Goal: Communication & Community: Answer question/provide support

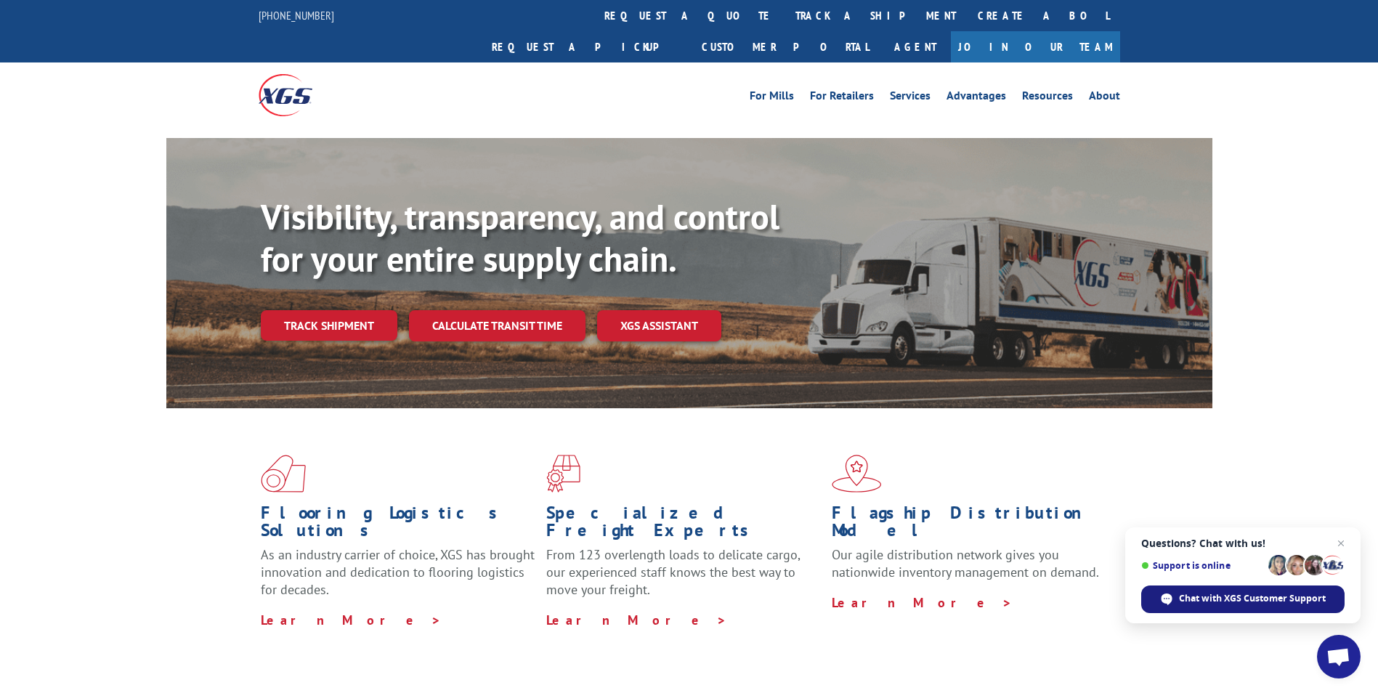
click at [1210, 588] on span "Chat with XGS Customer Support" at bounding box center [1242, 600] width 203 height 28
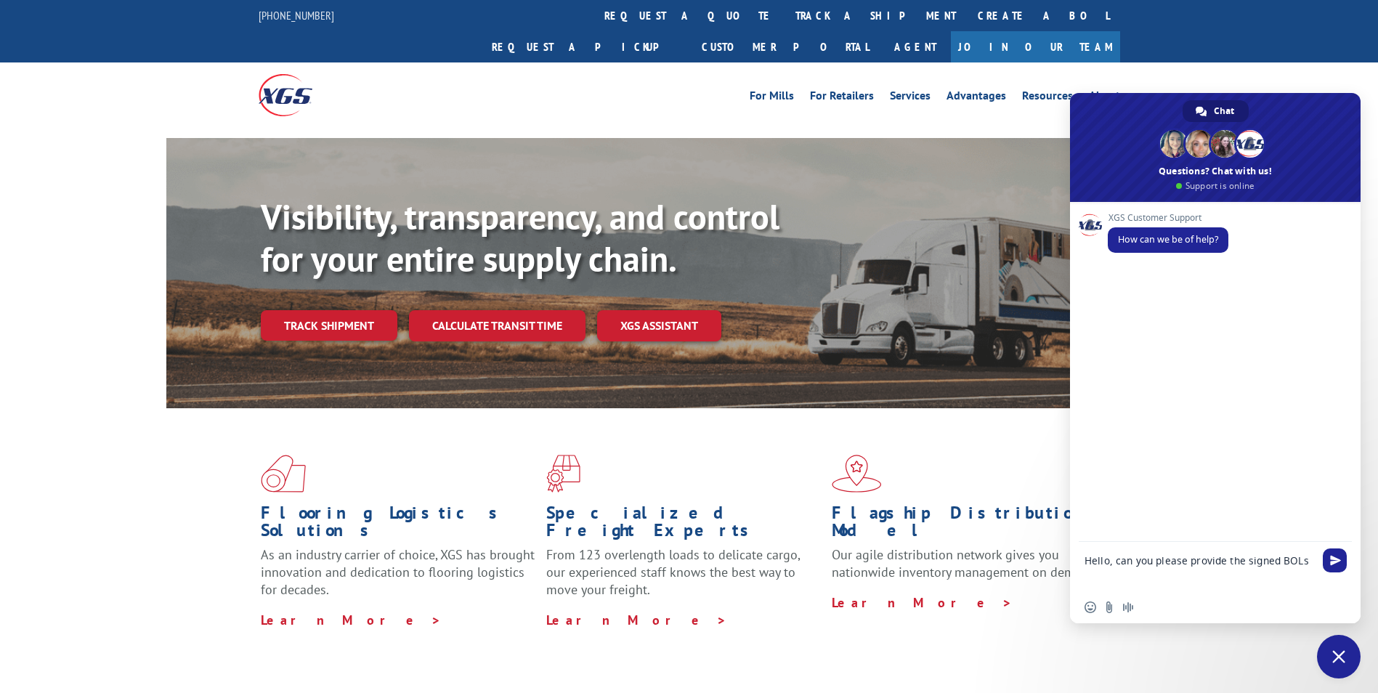
type textarea "Hello, can you please provide the signed BOLs"
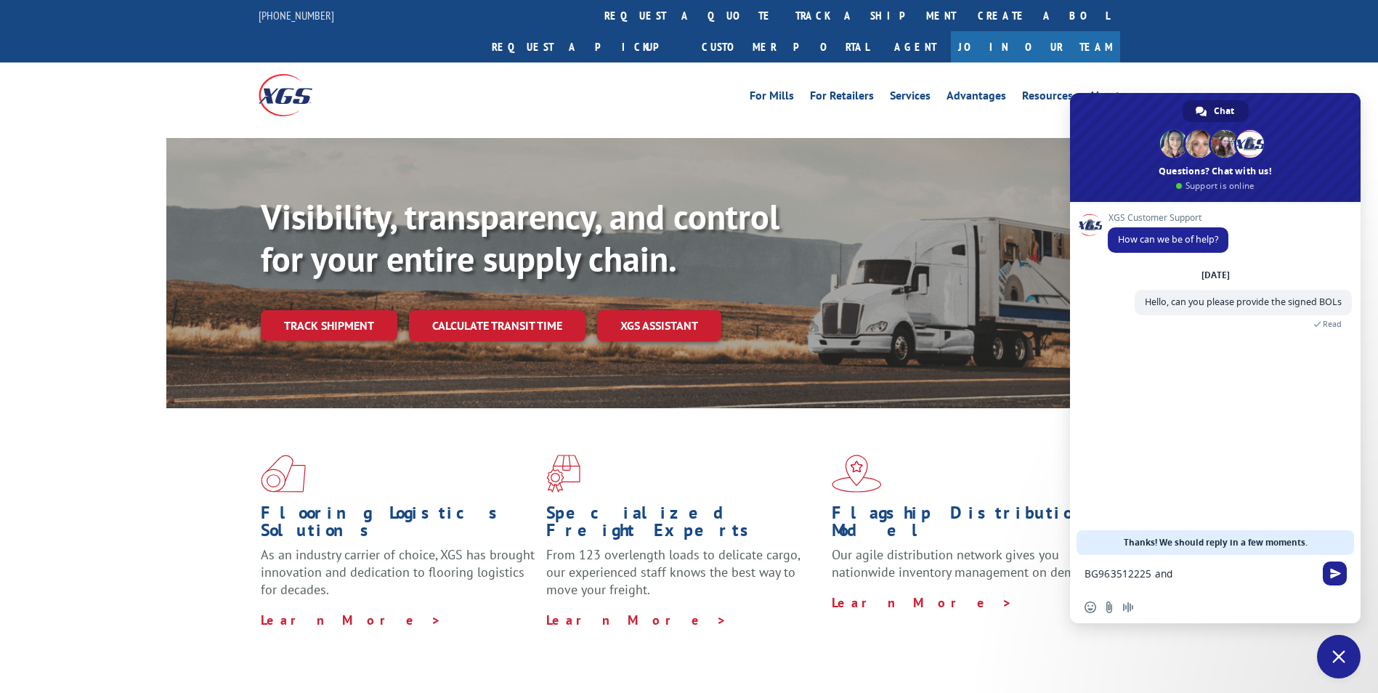
paste textarea "BG986761625"
type textarea "BG963512225 and BG986761625"
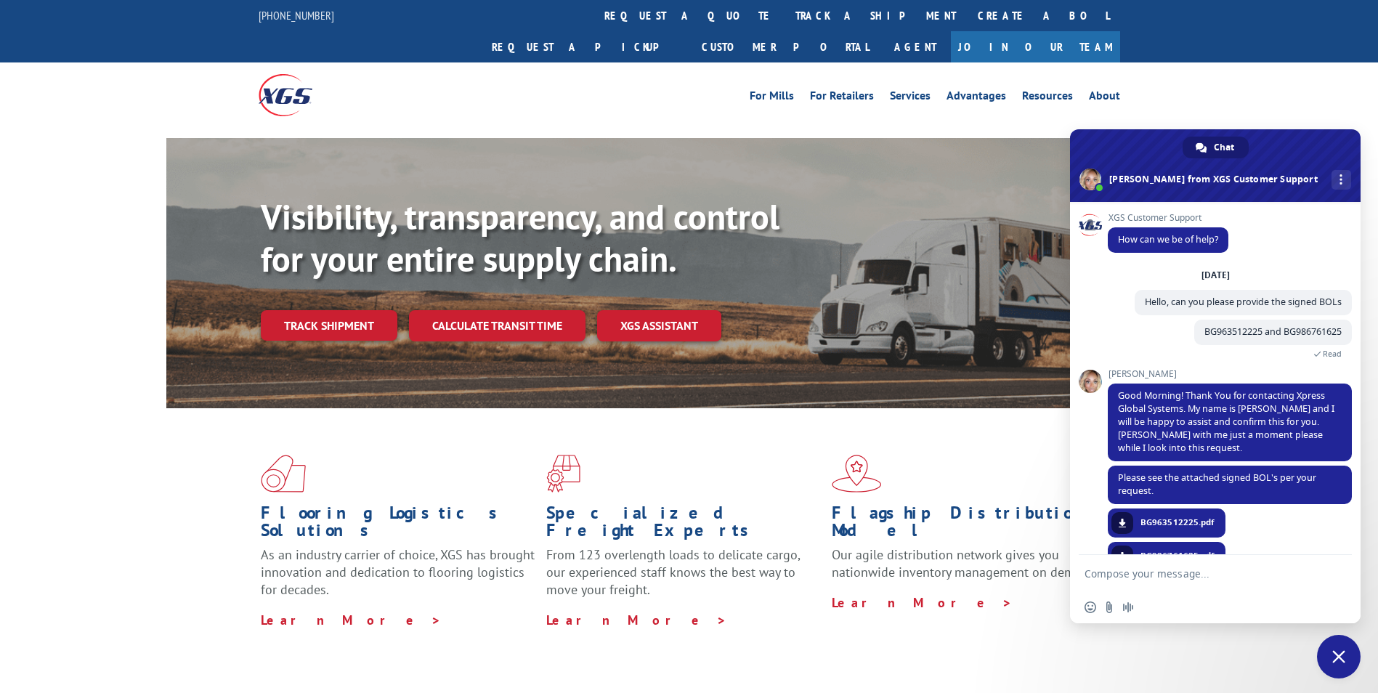
scroll to position [32, 0]
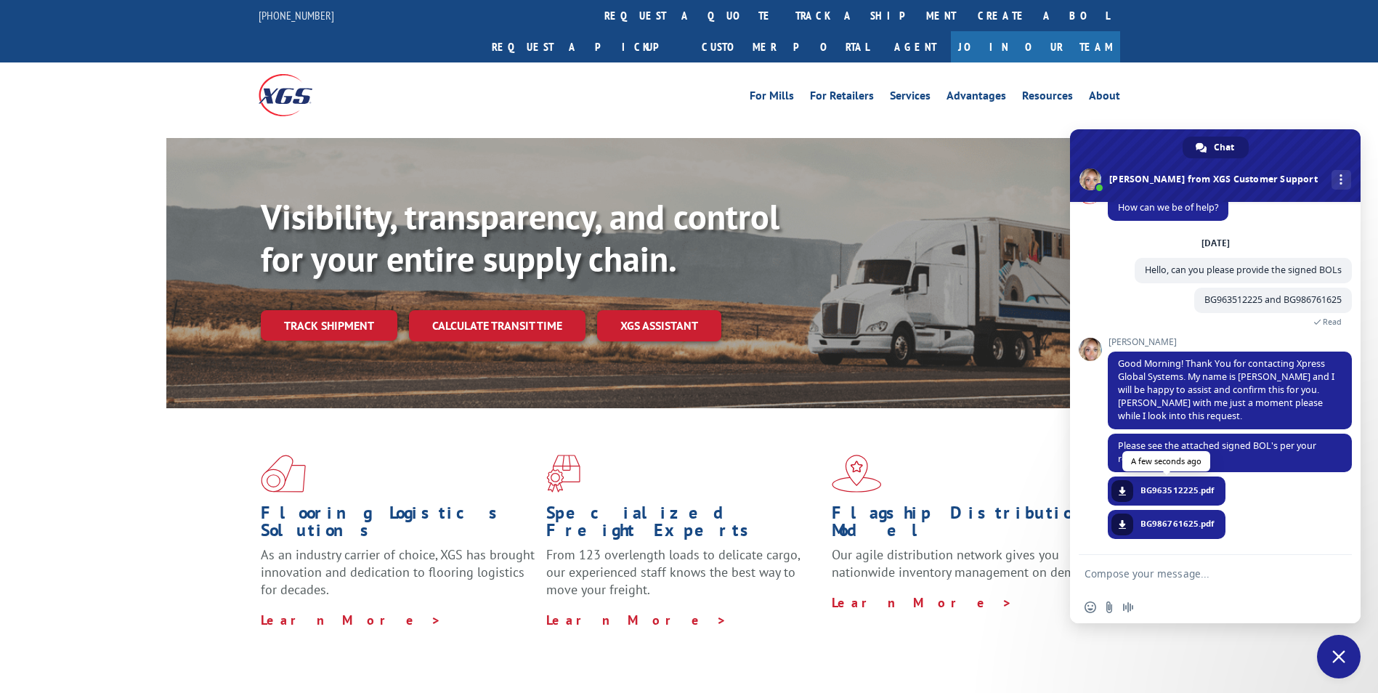
click at [1159, 487] on span "BG963512225.pdf" at bounding box center [1178, 490] width 74 height 13
click at [1127, 487] on link at bounding box center [1123, 491] width 22 height 22
click at [1117, 522] on link at bounding box center [1123, 525] width 22 height 22
click at [1157, 578] on textarea "Compose your message..." at bounding box center [1201, 573] width 232 height 36
type textarea "Thank you for that"
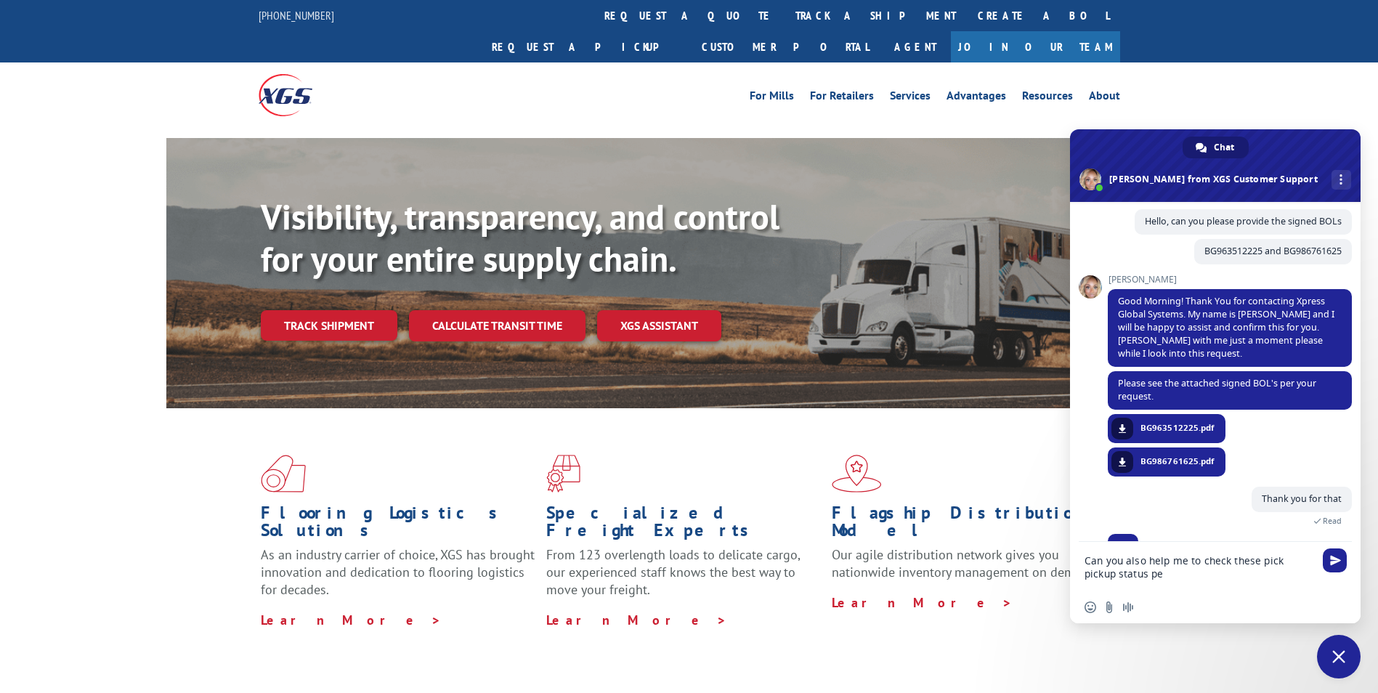
scroll to position [110, 0]
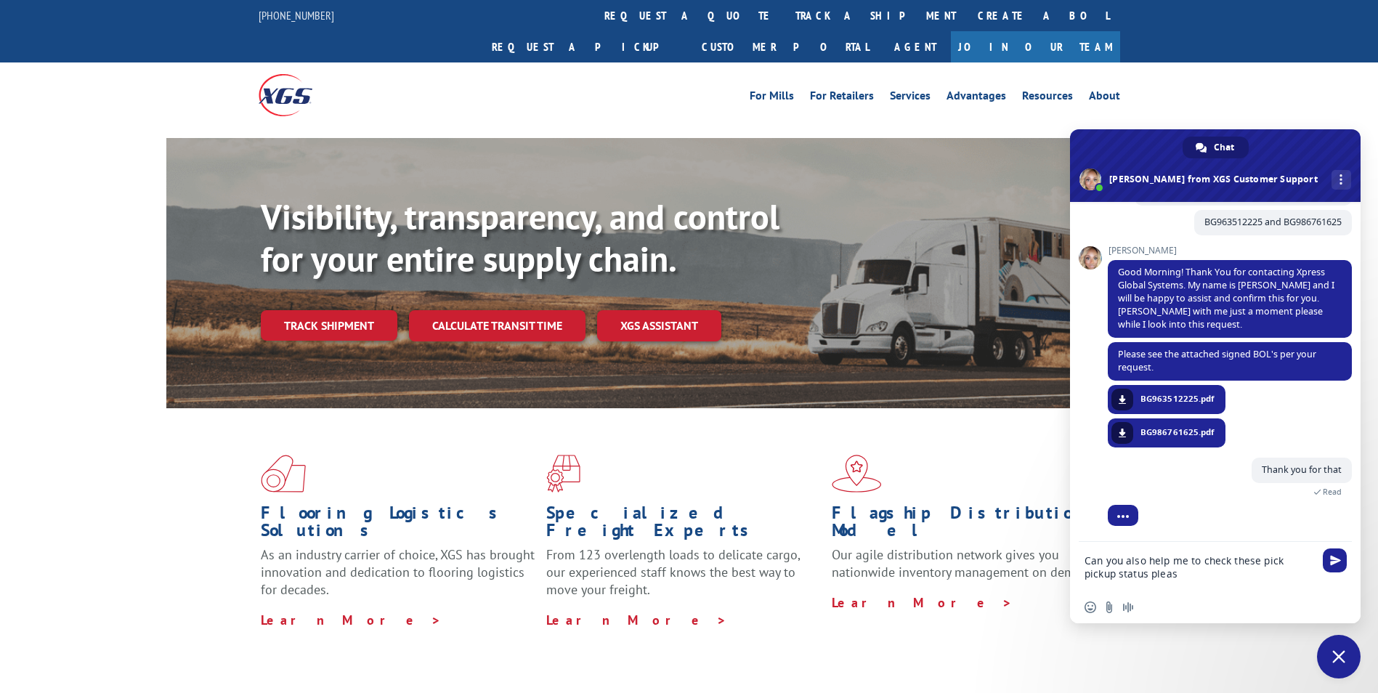
type textarea "Can you also help me to check these pick pickup status please"
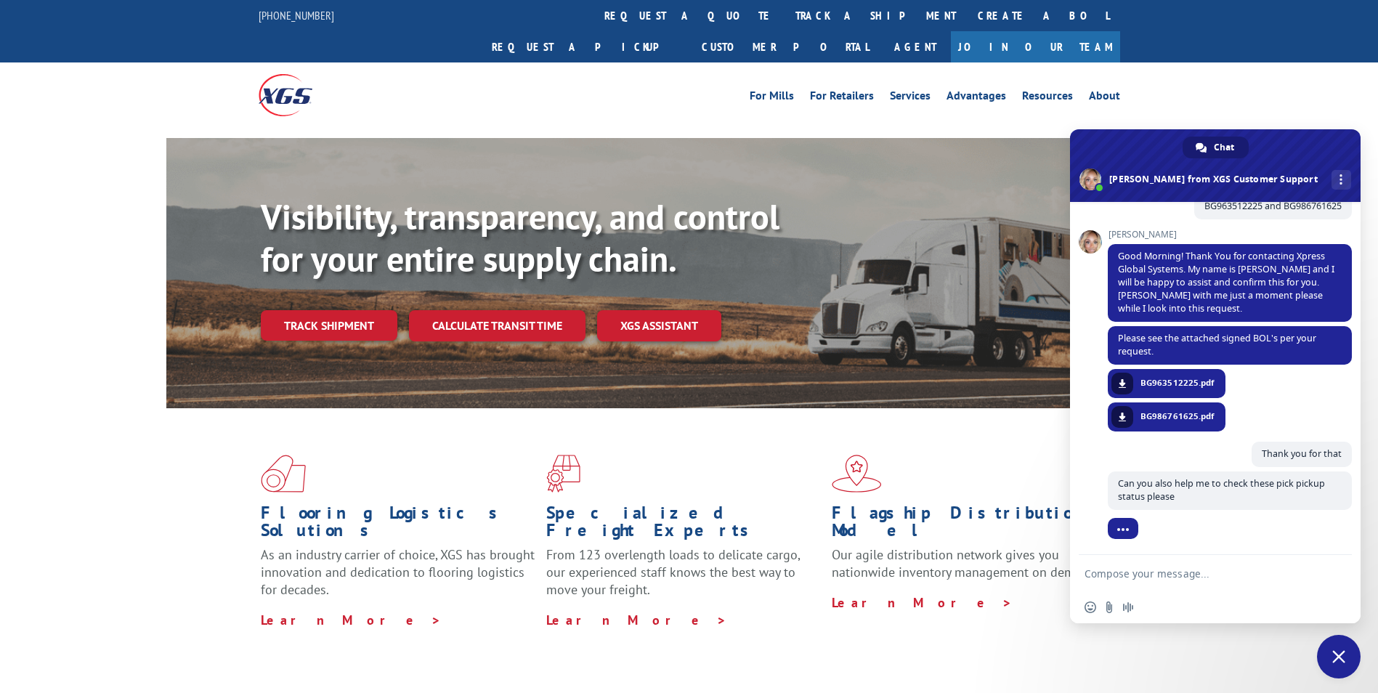
scroll to position [139, 0]
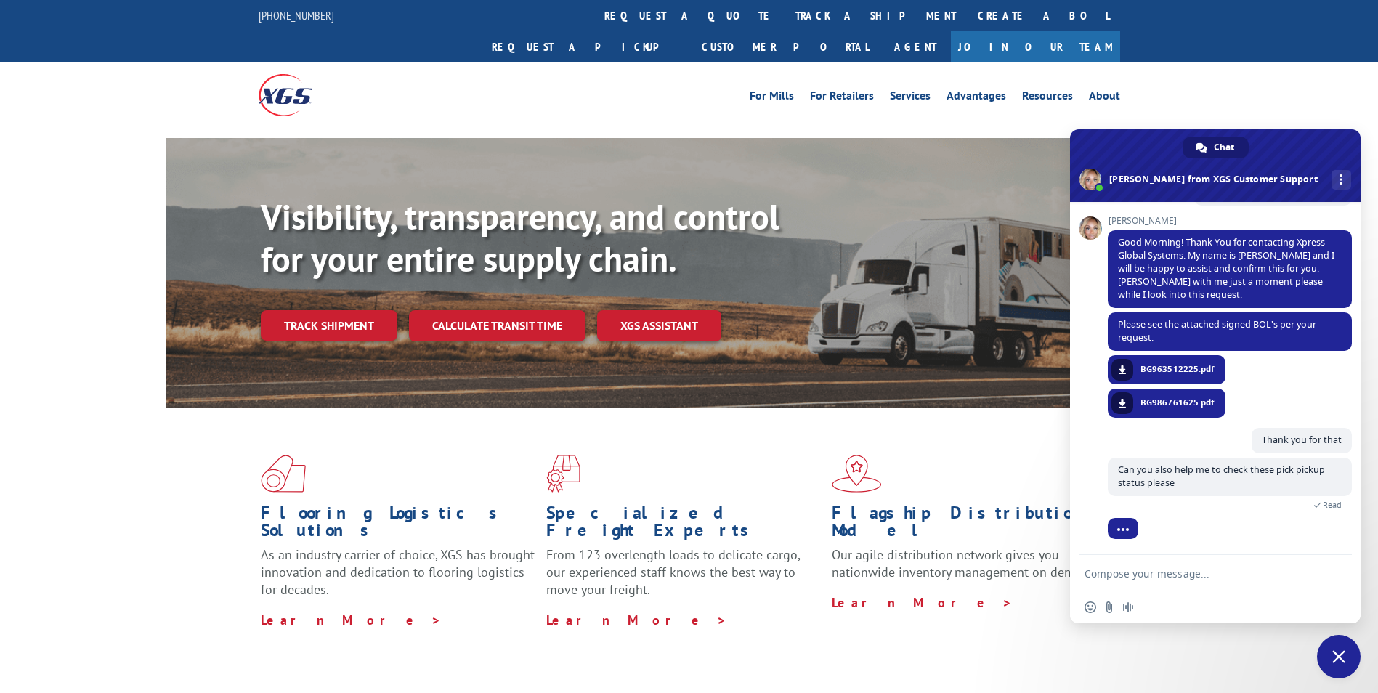
click at [1113, 583] on textarea "Compose your message..." at bounding box center [1201, 573] width 232 height 36
paste textarea "BG995563925"
type textarea "BG995563925"
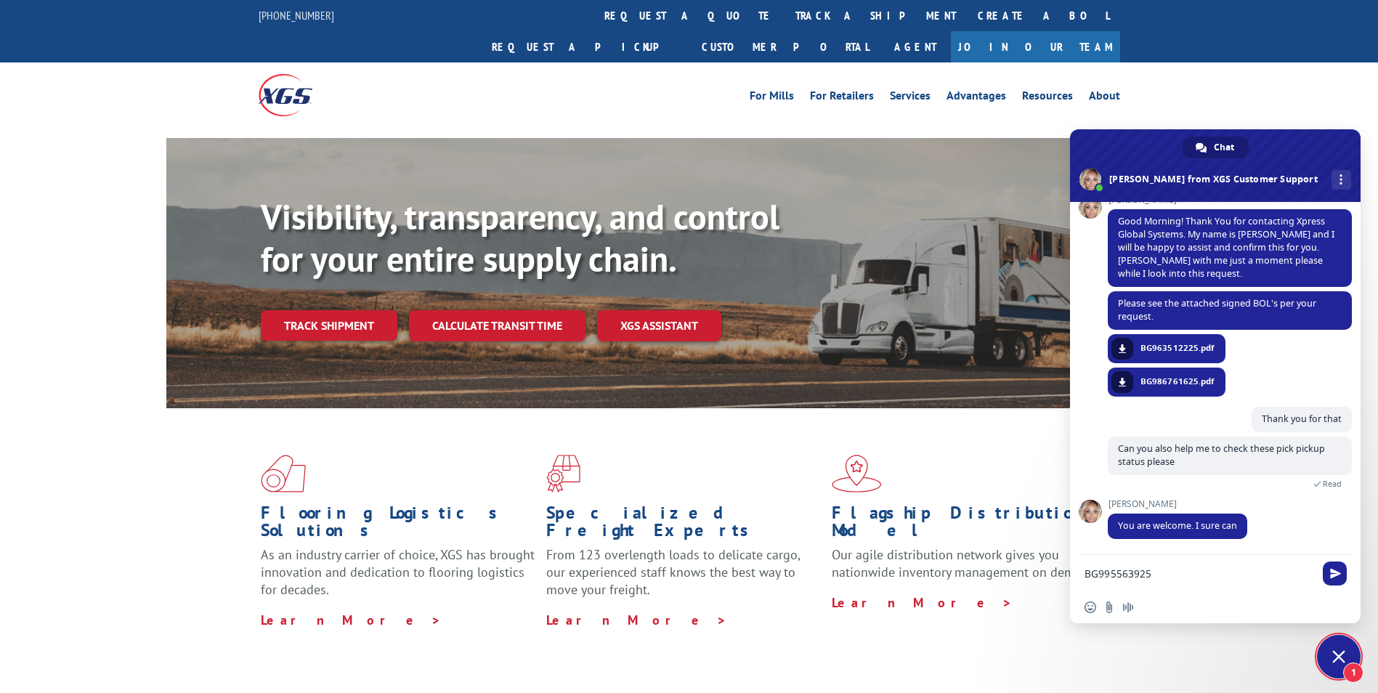
drag, startPoint x: 1339, startPoint y: 577, endPoint x: 1282, endPoint y: 586, distance: 57.3
click at [1339, 577] on span "Send" at bounding box center [1335, 573] width 11 height 11
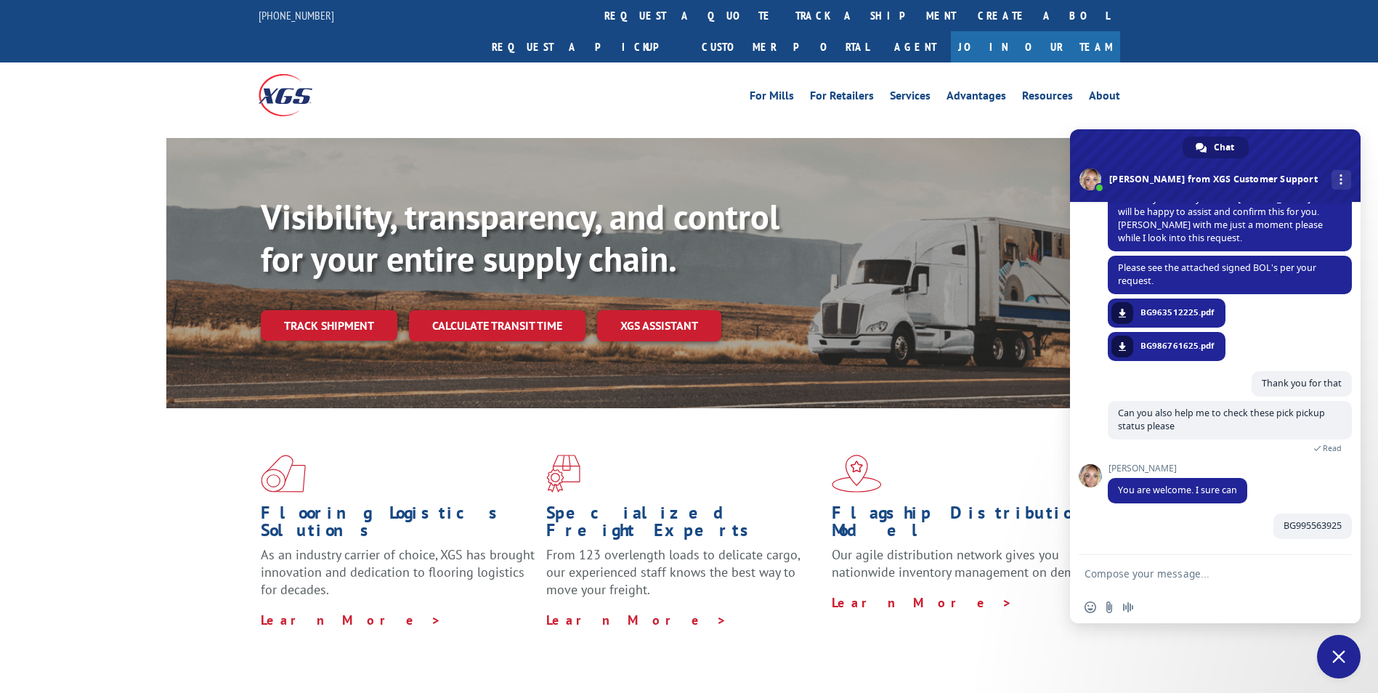
scroll to position [196, 0]
drag, startPoint x: 1154, startPoint y: 589, endPoint x: 1154, endPoint y: 579, distance: 10.2
click at [1154, 586] on textarea "Compose your message..." at bounding box center [1201, 573] width 232 height 36
click at [1154, 579] on textarea "Compose your message..." at bounding box center [1201, 573] width 232 height 36
paste textarea "BG995591625"
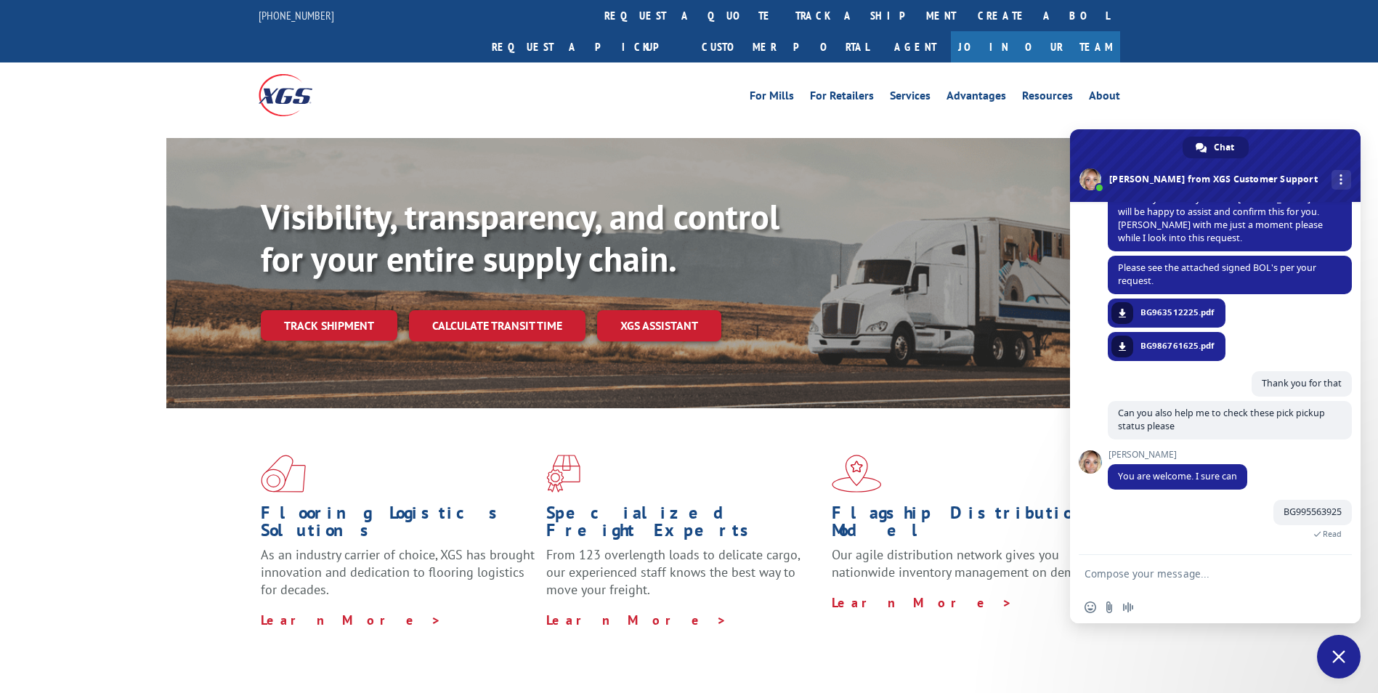
type textarea "BG995591625"
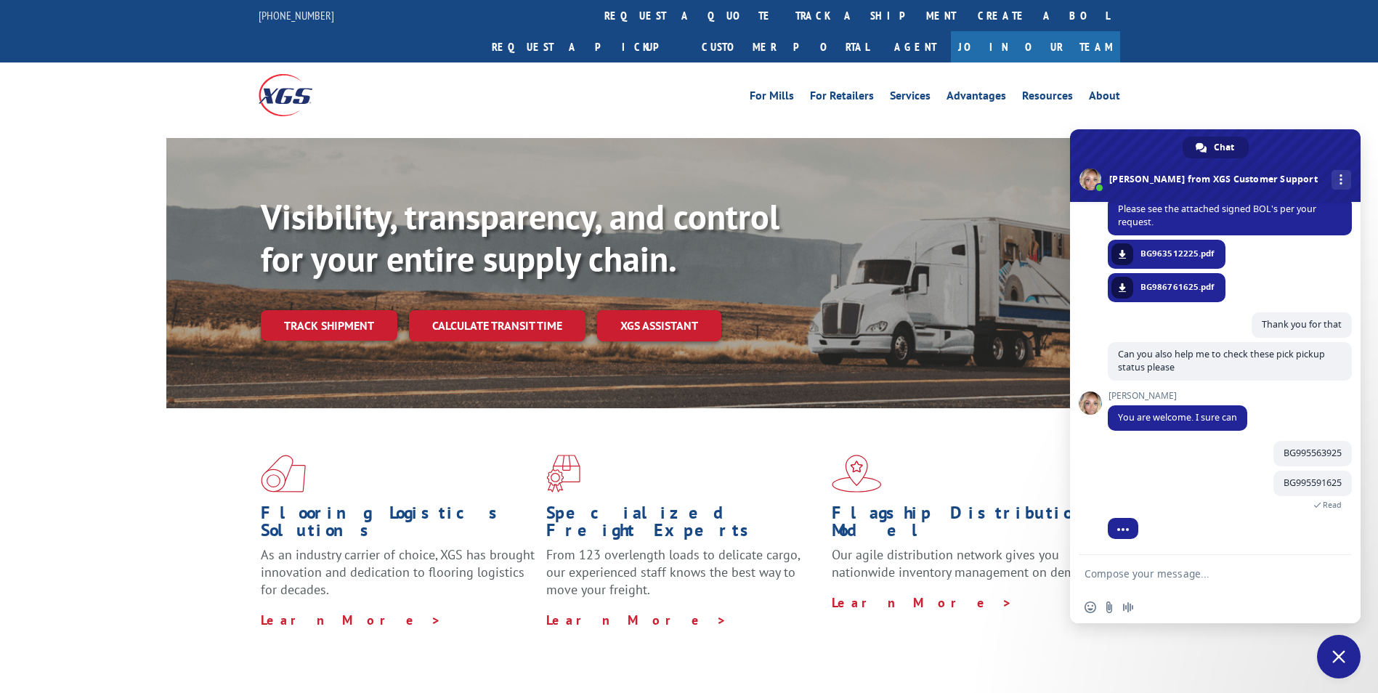
scroll to position [315, 0]
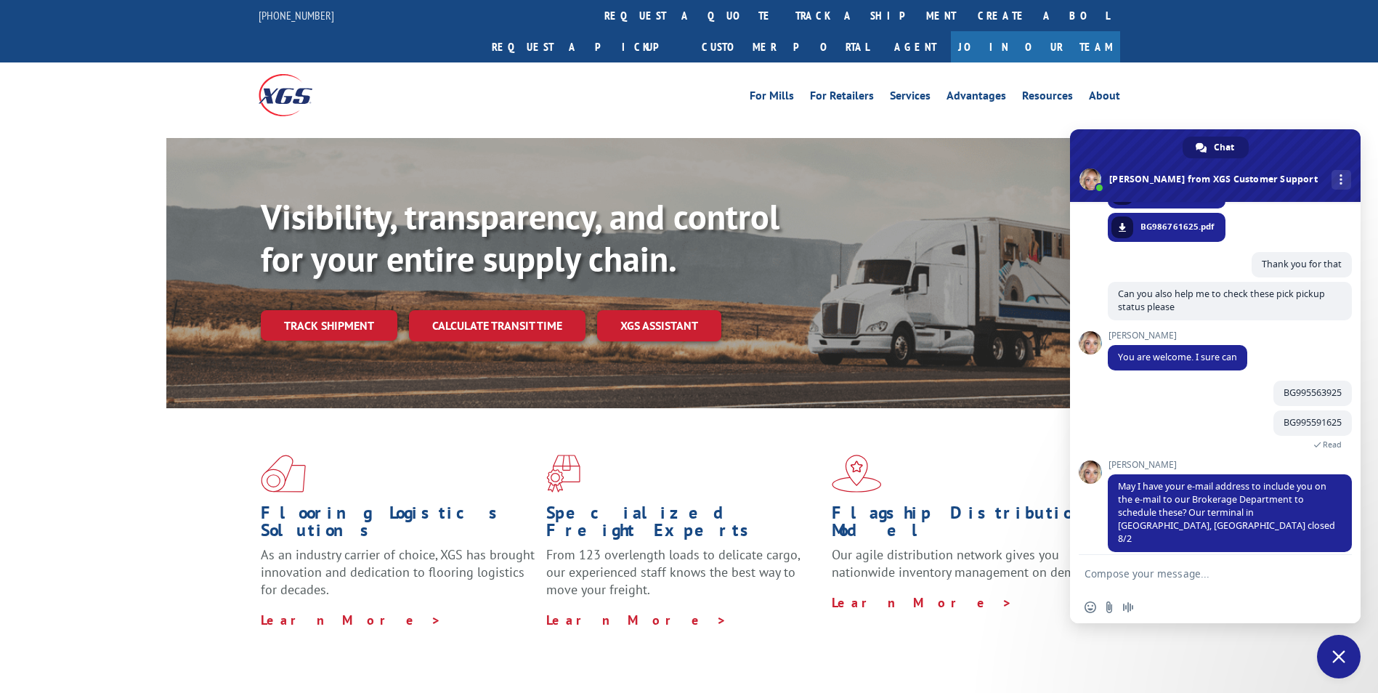
click at [1130, 572] on textarea "Compose your message..." at bounding box center [1201, 573] width 232 height 36
type textarea "/These were for [DATE]"
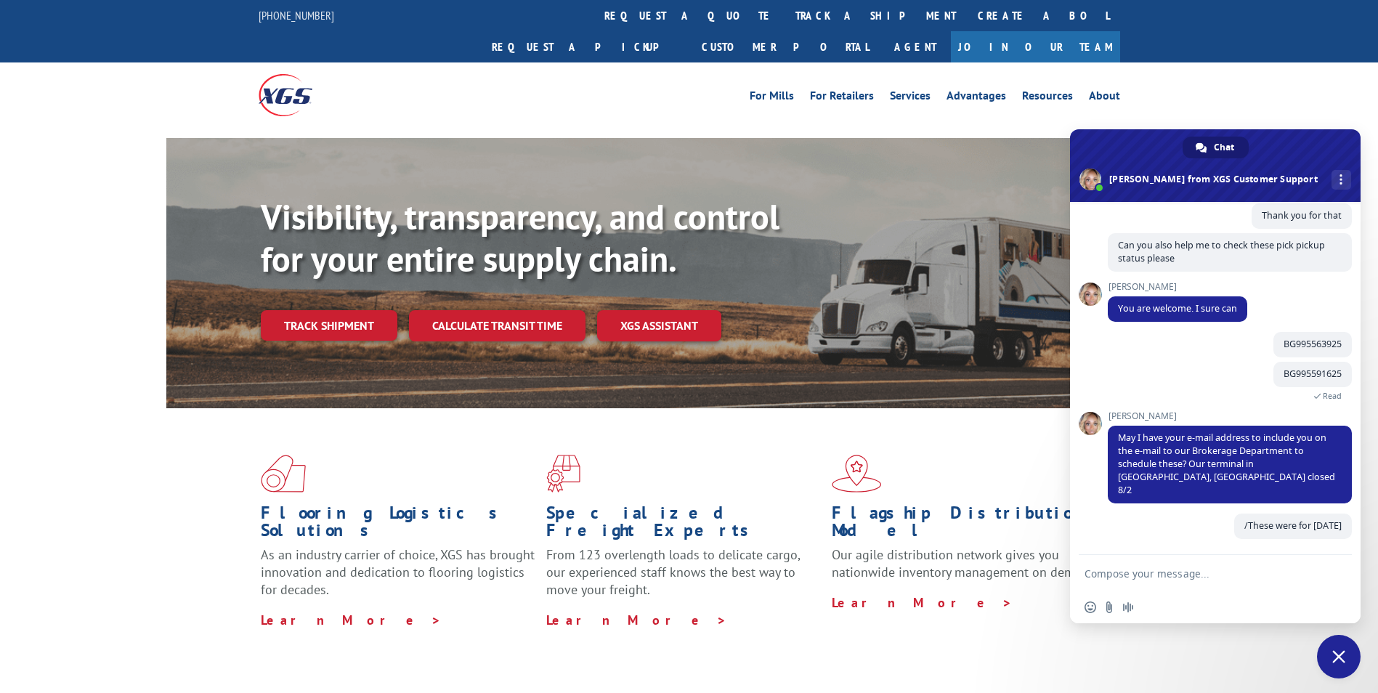
scroll to position [351, 0]
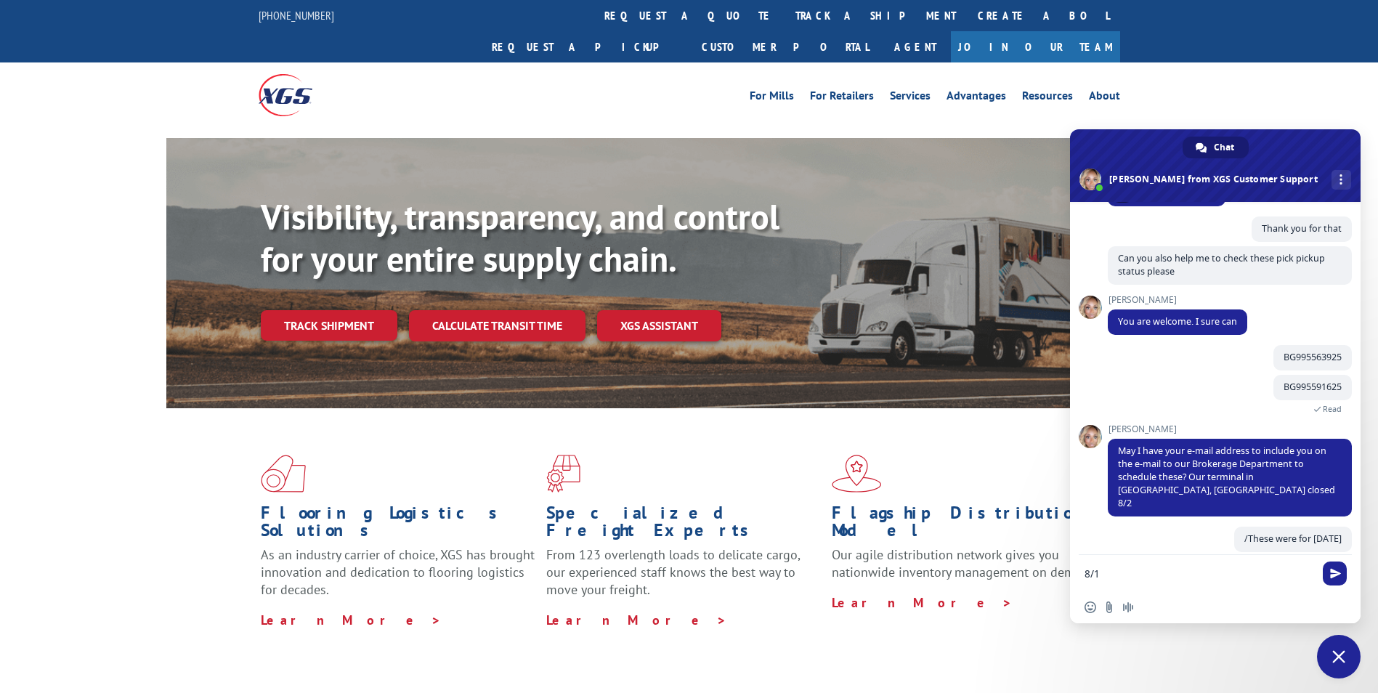
type textarea "8/11"
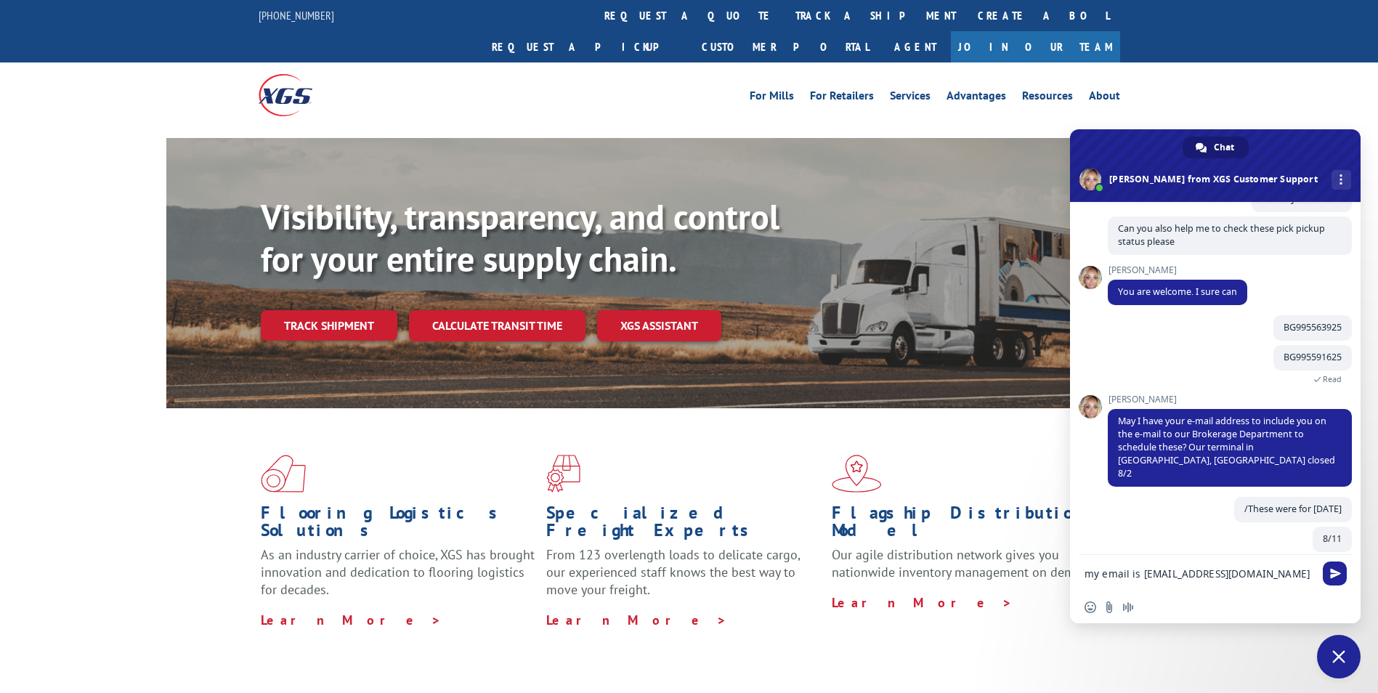
scroll to position [394, 0]
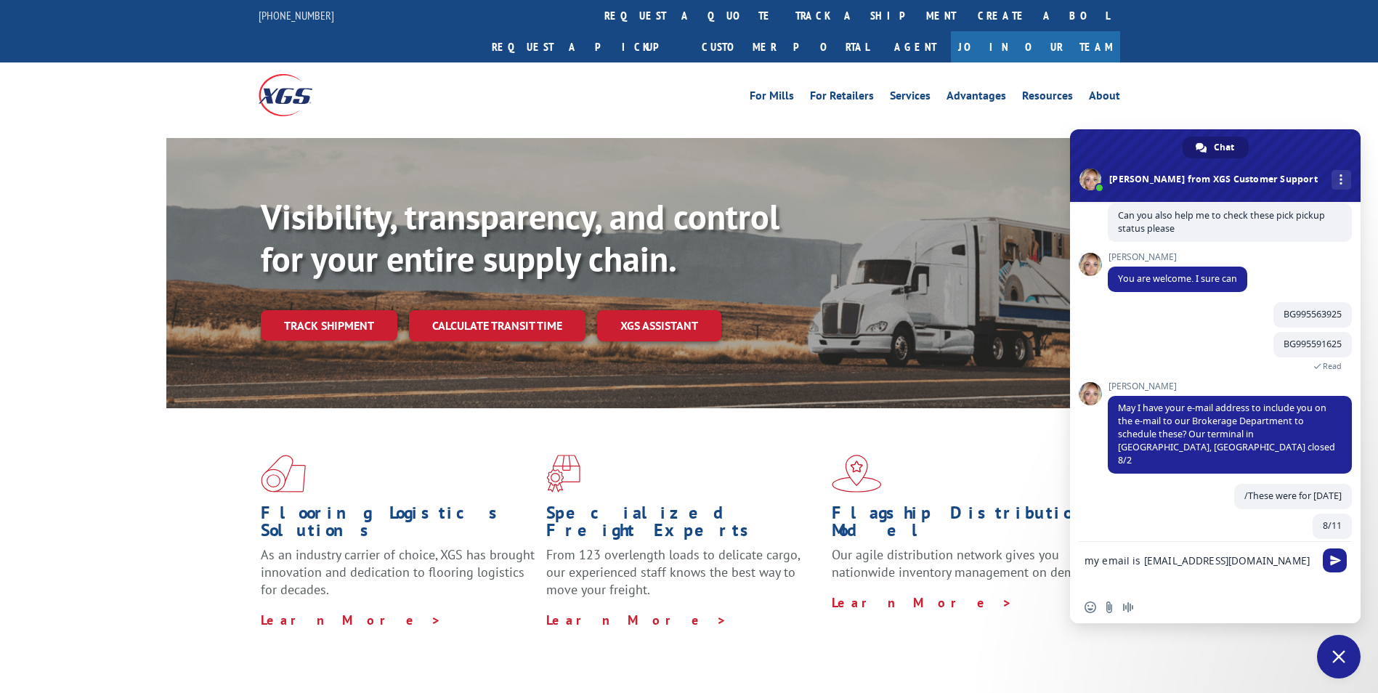
type textarea "my email is [EMAIL_ADDRESS][DOMAIN_NAME]"
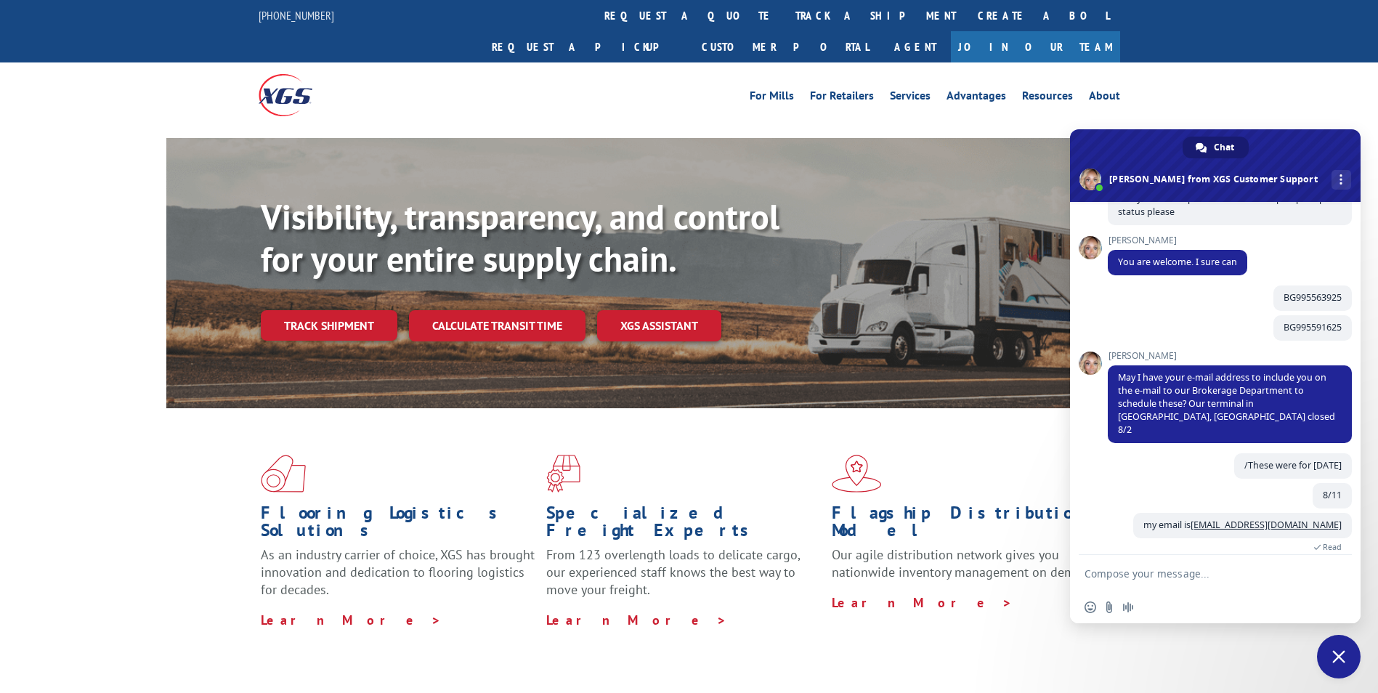
scroll to position [474, 0]
